Goal: Check status: Check status

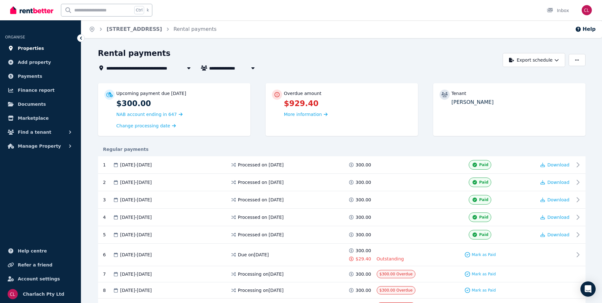
click at [30, 45] on span "Properties" at bounding box center [31, 48] width 26 height 8
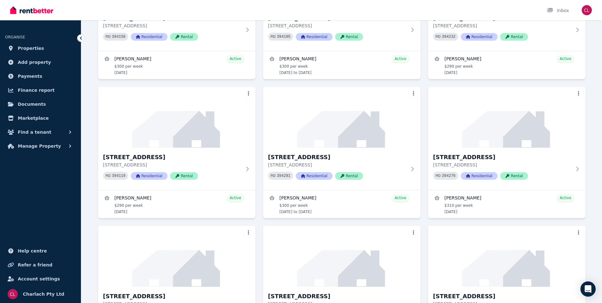
scroll to position [1332, 0]
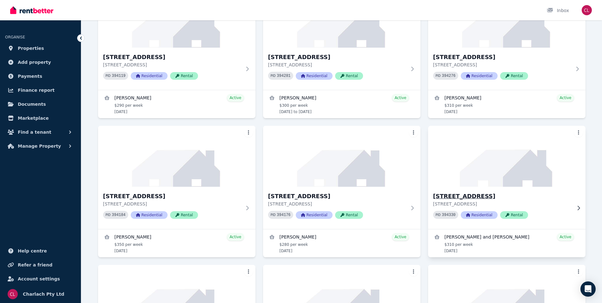
click at [479, 184] on img at bounding box center [506, 156] width 165 height 64
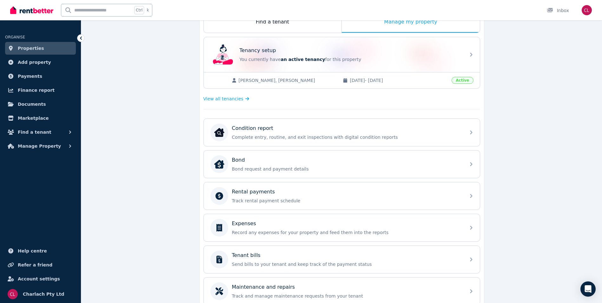
scroll to position [127, 0]
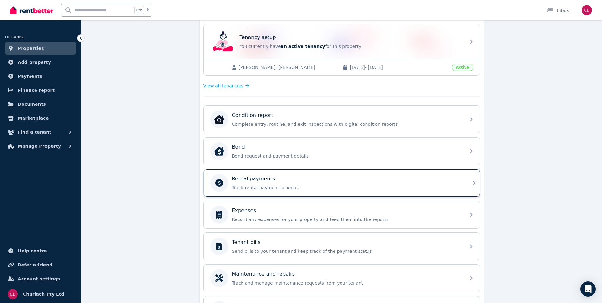
click at [286, 180] on div "Rental payments" at bounding box center [347, 179] width 230 height 8
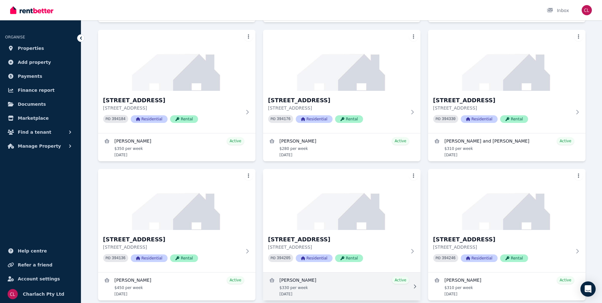
scroll to position [1427, 0]
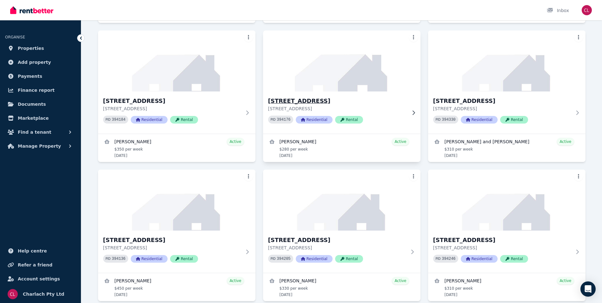
click at [323, 99] on h3 "96/4406 Pacific Hwy, Twelve Mile Creek" at bounding box center [337, 100] width 138 height 9
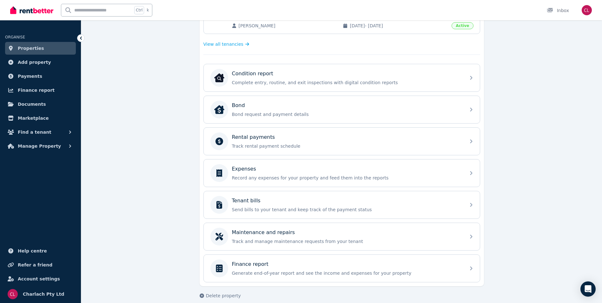
scroll to position [176, 0]
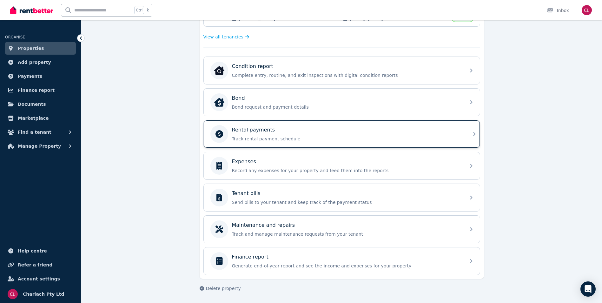
click at [312, 131] on div "Rental payments" at bounding box center [347, 130] width 230 height 8
